Goal: Task Accomplishment & Management: Complete application form

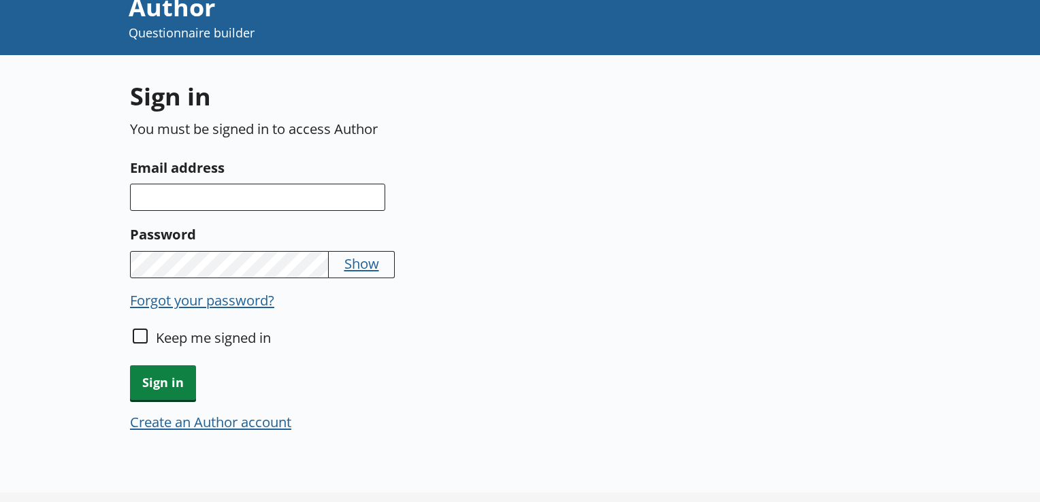
scroll to position [65, 0]
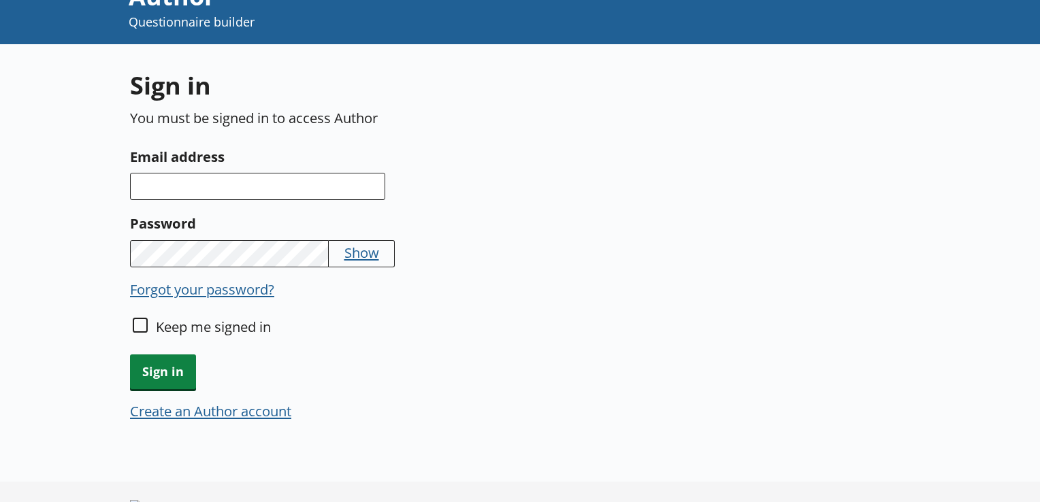
click at [278, 410] on button "Create an Author account" at bounding box center [210, 411] width 161 height 19
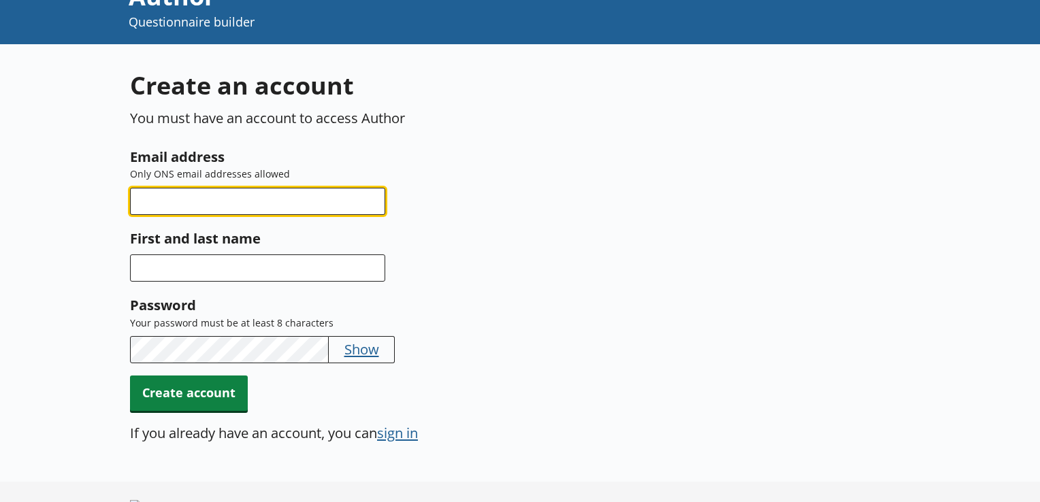
click at [274, 196] on input "Email address" at bounding box center [257, 201] width 255 height 27
type input "[EMAIL_ADDRESS][DOMAIN_NAME]"
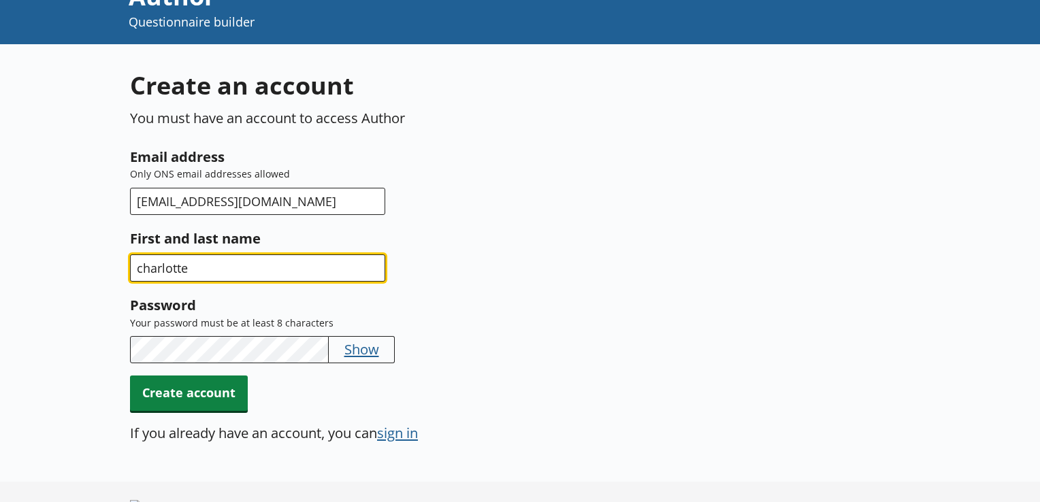
click at [248, 261] on input "charlotte" at bounding box center [257, 268] width 255 height 27
type input "charlotte hirst"
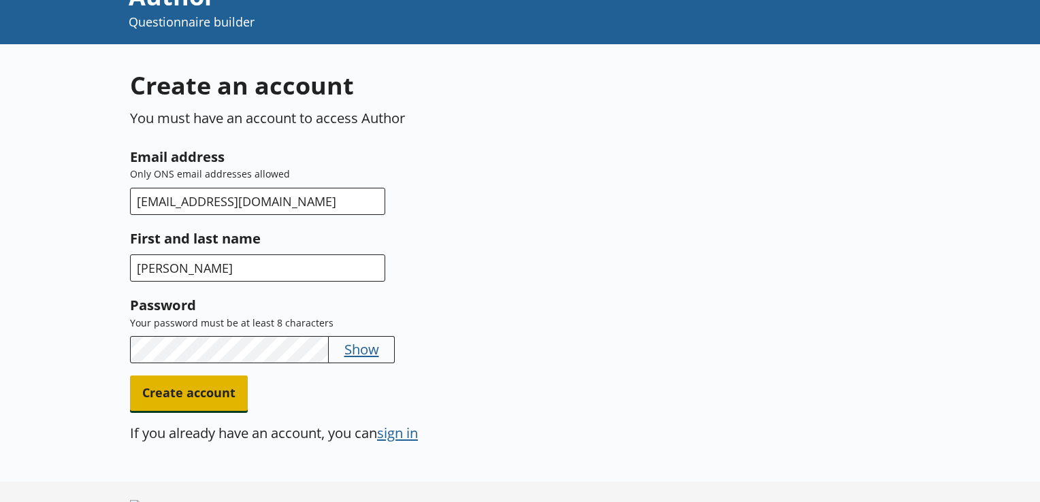
click at [180, 385] on span "Create account" at bounding box center [189, 393] width 118 height 35
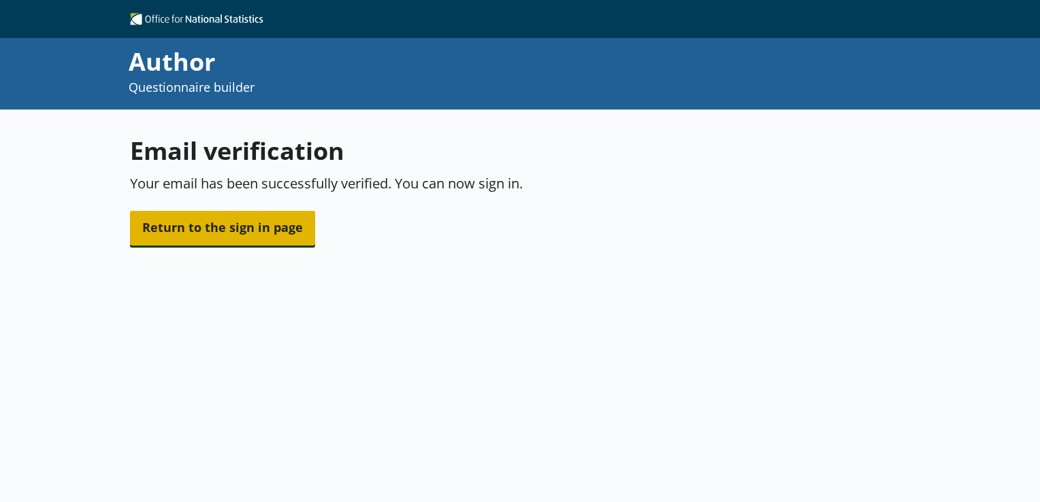
click at [280, 238] on span "Return to the sign in page" at bounding box center [222, 228] width 185 height 35
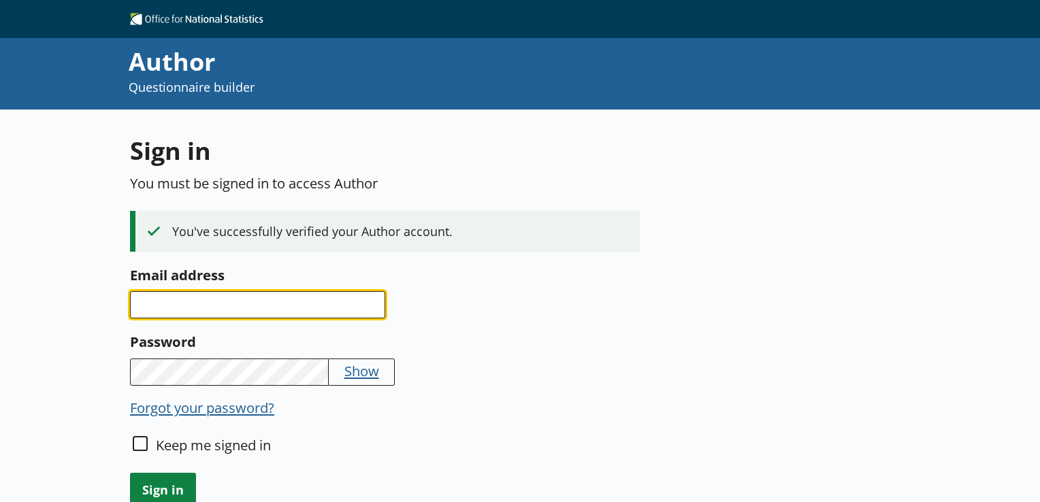
click at [227, 306] on input "Email address" at bounding box center [257, 304] width 255 height 27
type input "[EMAIL_ADDRESS][DOMAIN_NAME]"
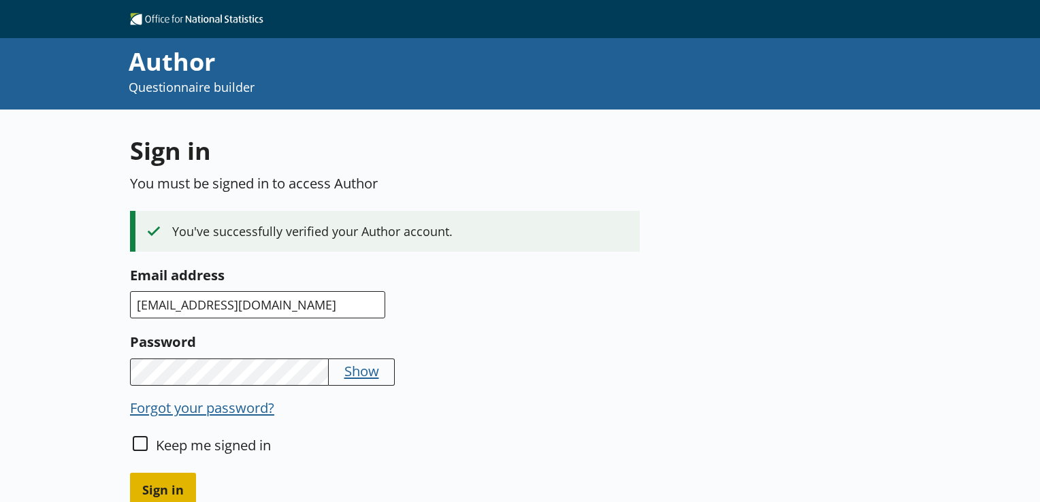
click at [144, 480] on span "Sign in" at bounding box center [163, 490] width 66 height 35
